Goal: Task Accomplishment & Management: Use online tool/utility

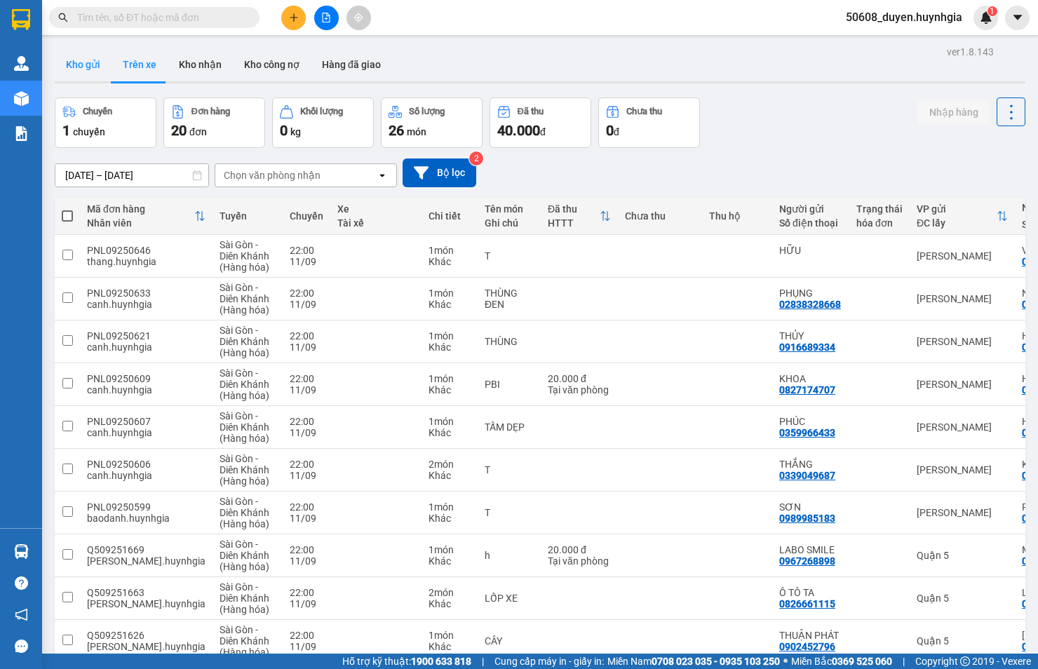
click at [85, 65] on button "Kho gửi" at bounding box center [83, 65] width 57 height 34
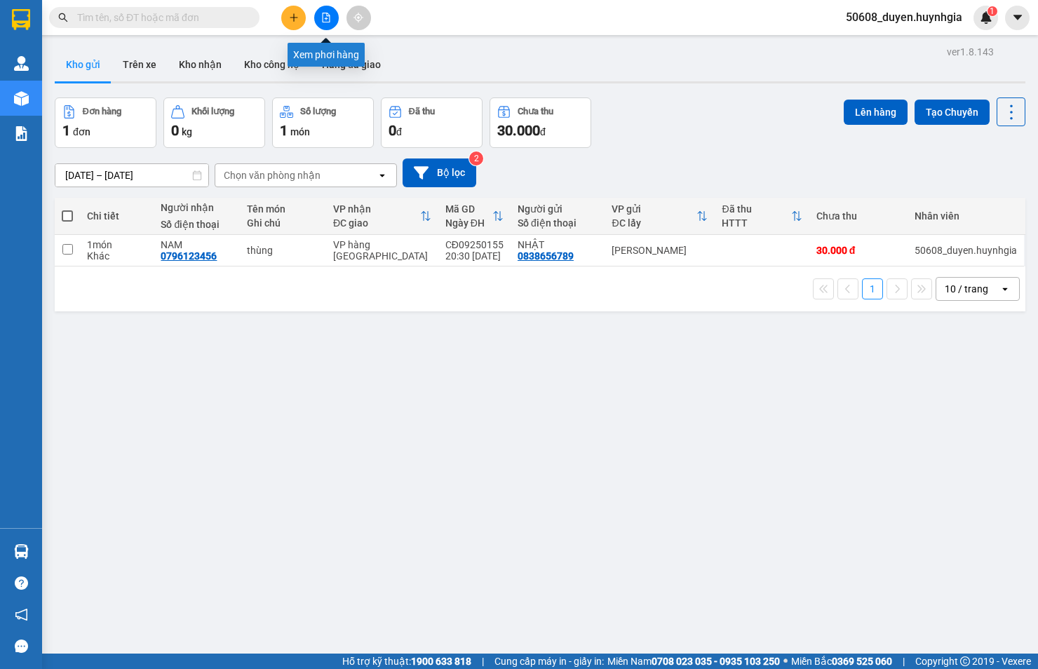
click at [332, 18] on button at bounding box center [326, 18] width 25 height 25
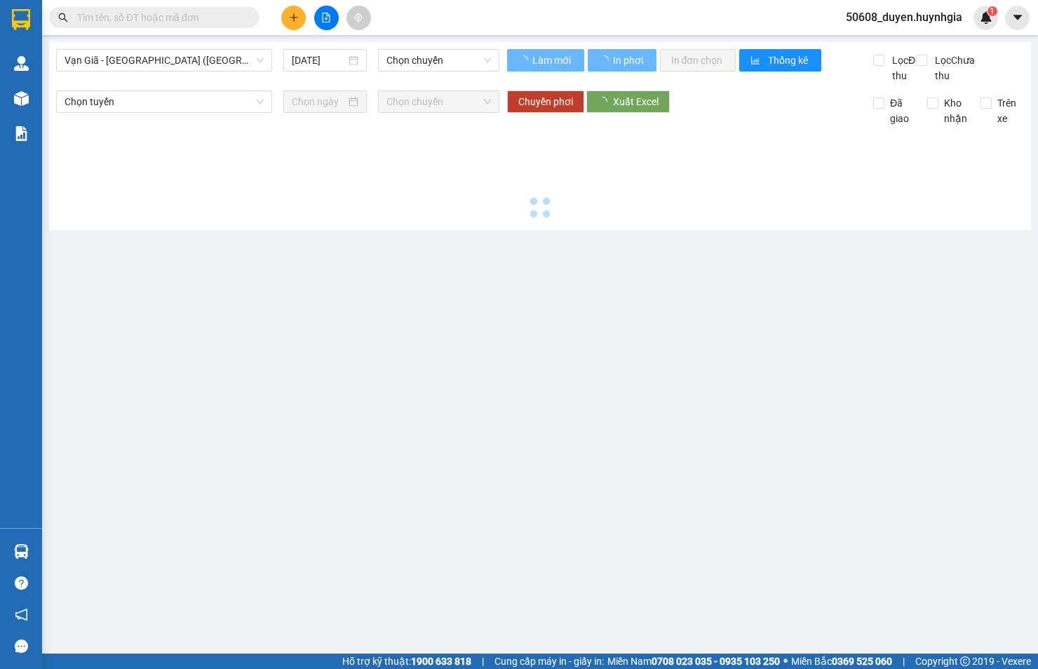
type input "[DATE]"
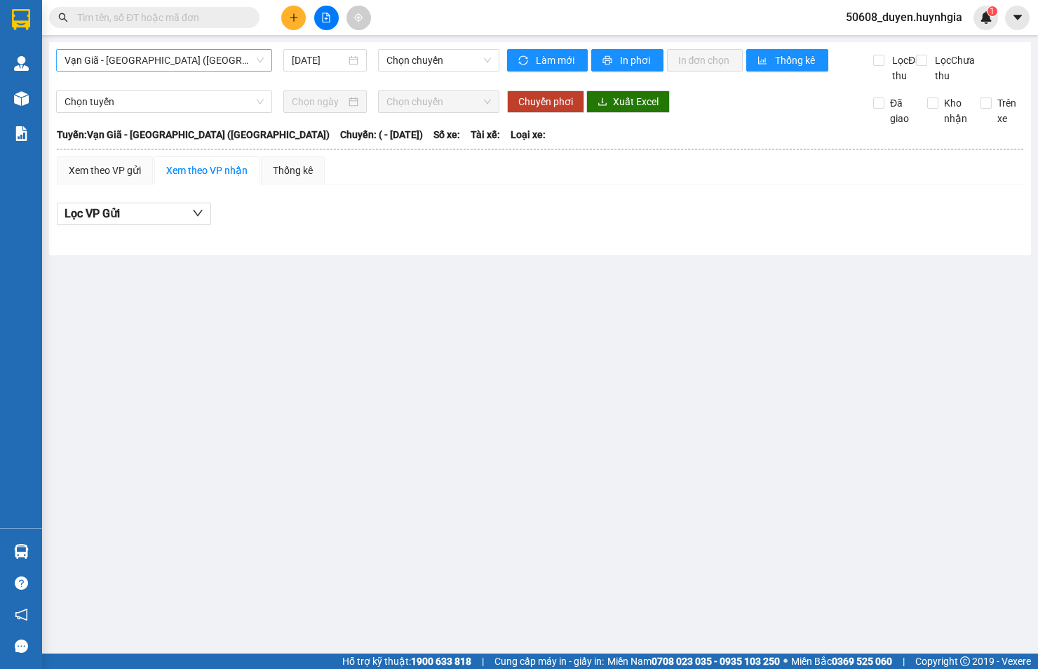
click at [169, 60] on span "Vạn Giã - [GEOGRAPHIC_DATA] ([GEOGRAPHIC_DATA])" at bounding box center [164, 60] width 199 height 21
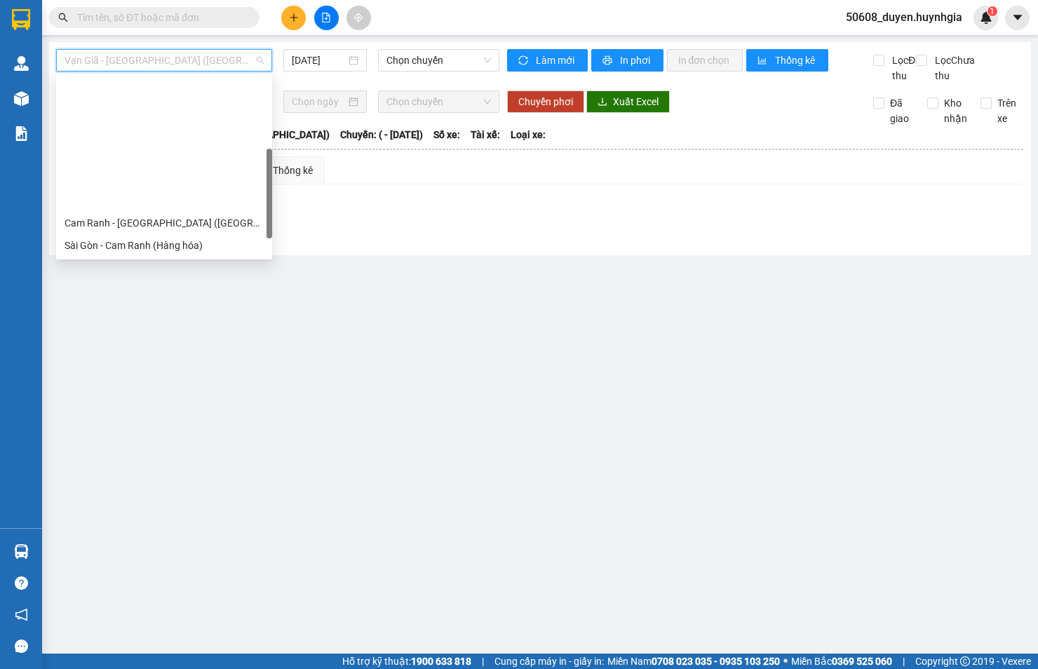
scroll to position [156, 0]
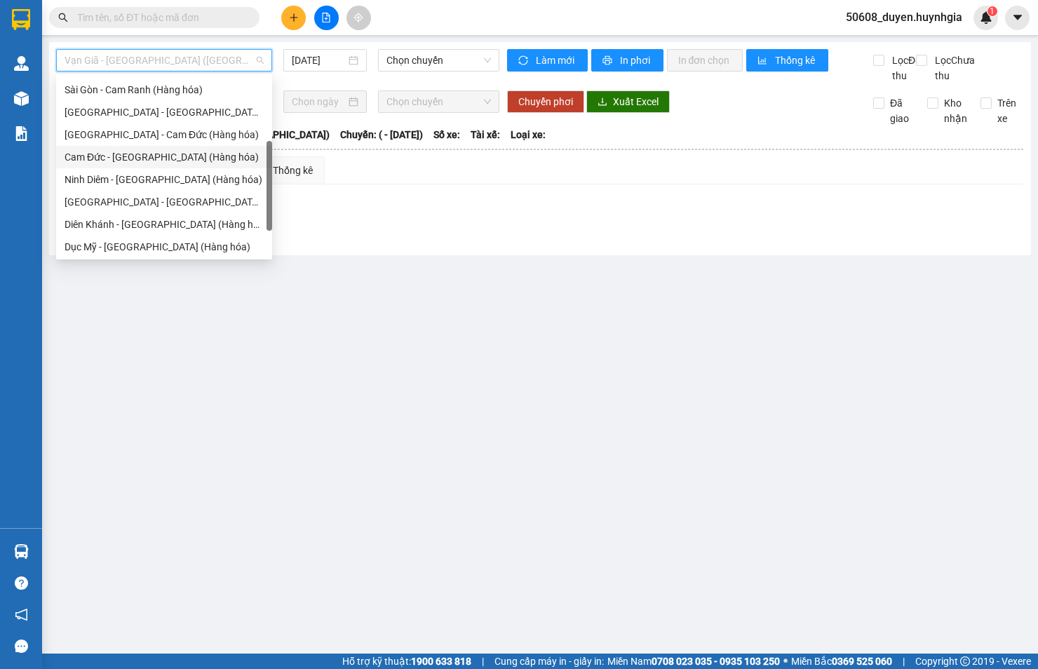
click at [135, 149] on div "Cam Đức - [GEOGRAPHIC_DATA] (Hàng hóa)" at bounding box center [164, 156] width 199 height 15
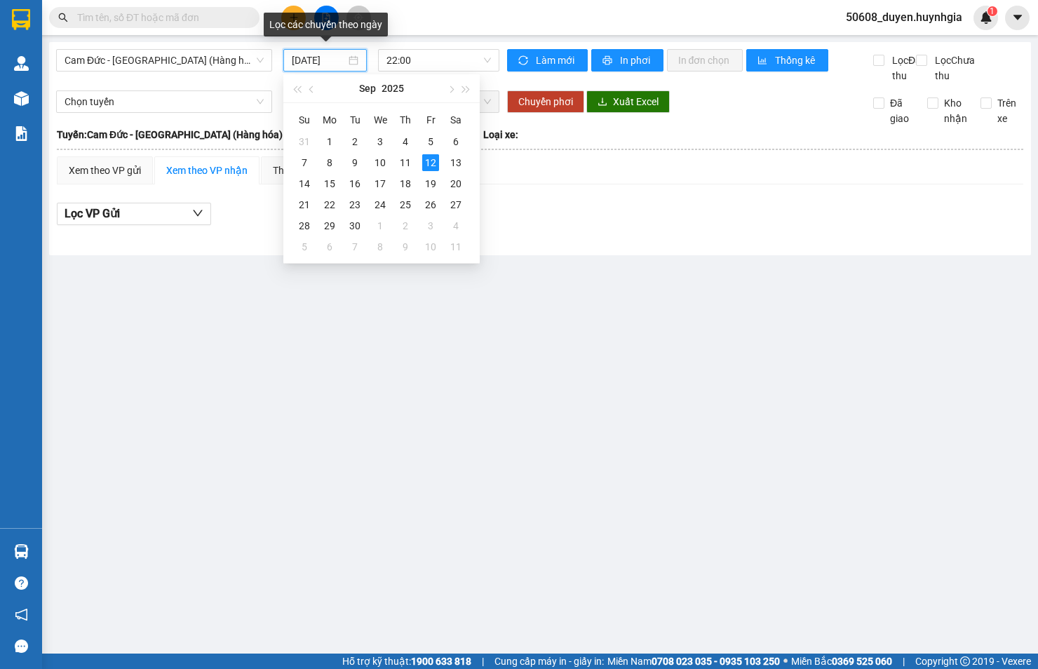
click at [327, 61] on input "[DATE]" at bounding box center [319, 60] width 54 height 15
click at [405, 163] on div "11" at bounding box center [405, 162] width 17 height 17
type input "[DATE]"
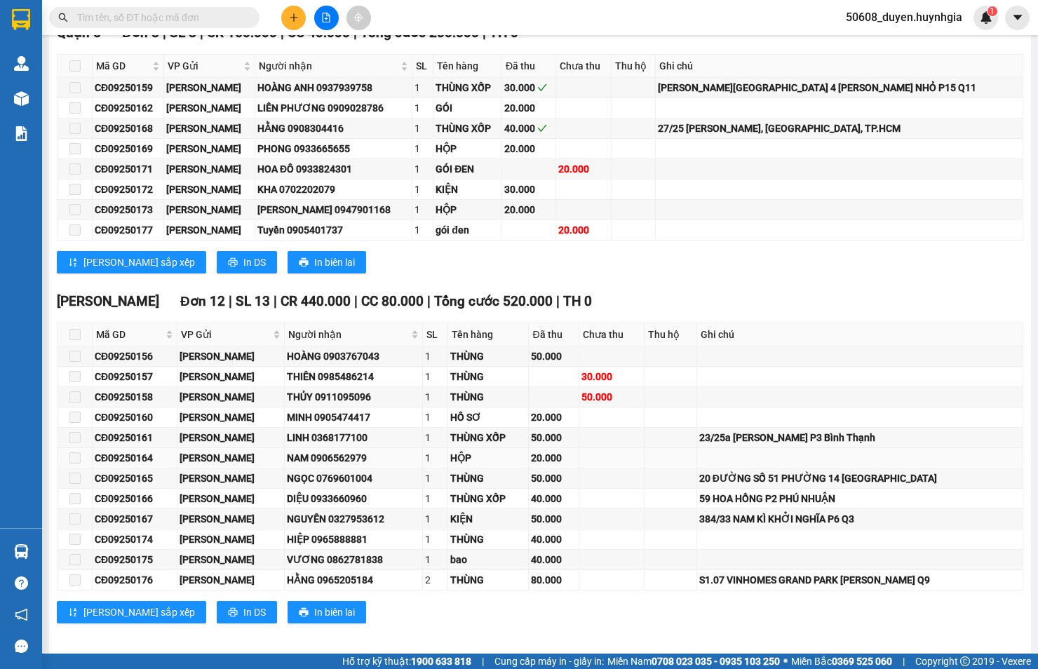
scroll to position [264, 0]
